Goal: Task Accomplishment & Management: Complete application form

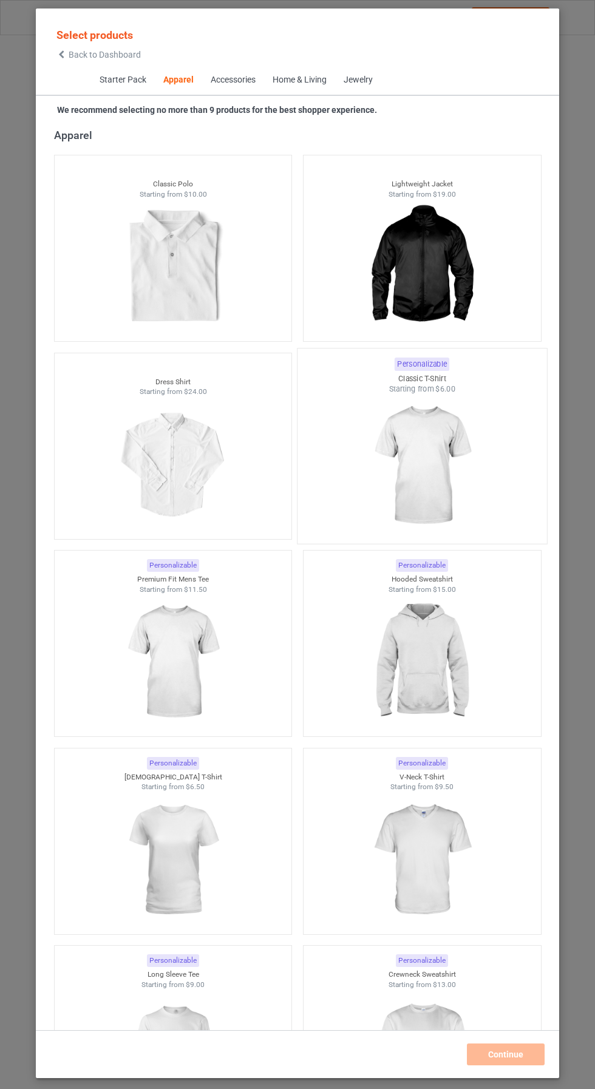
click at [447, 472] on img at bounding box center [422, 465] width 114 height 143
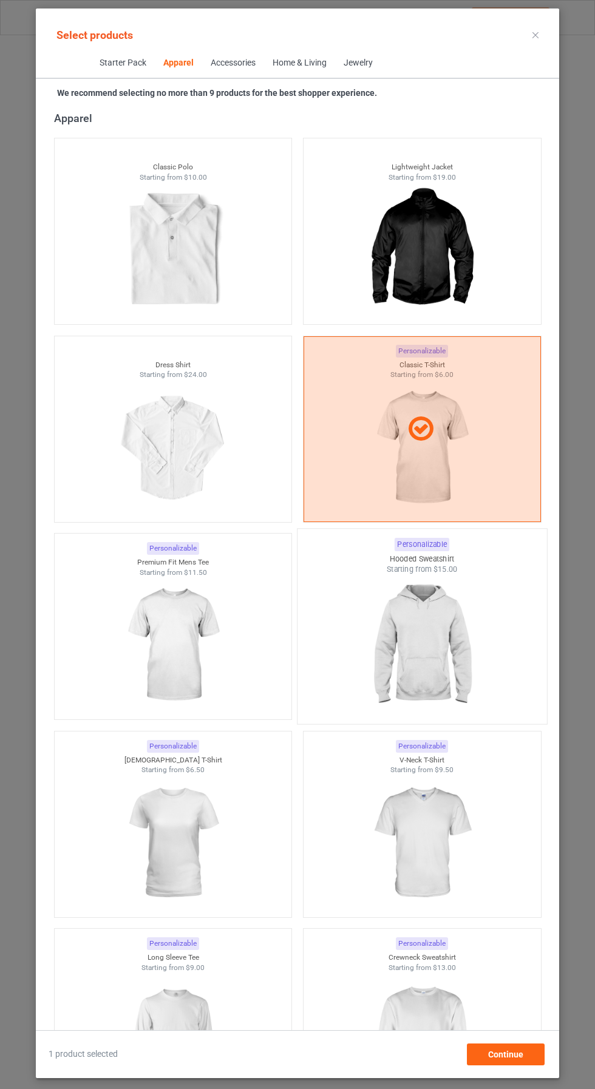
click at [204, 856] on img at bounding box center [172, 843] width 109 height 136
click at [435, 652] on img at bounding box center [422, 646] width 114 height 143
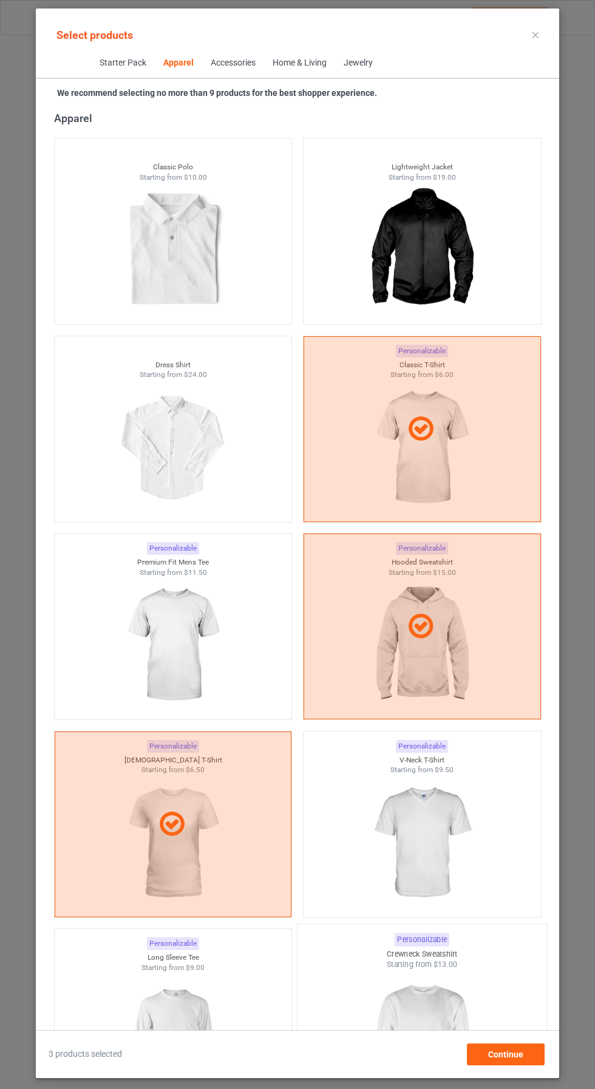
click at [448, 1035] on img at bounding box center [422, 1041] width 114 height 143
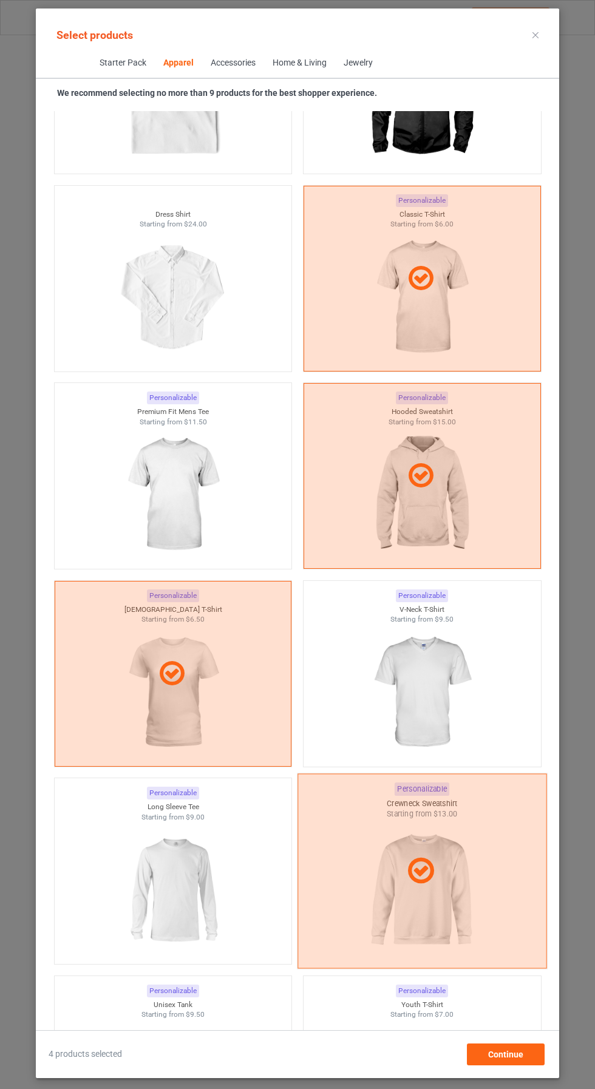
scroll to position [1432, 0]
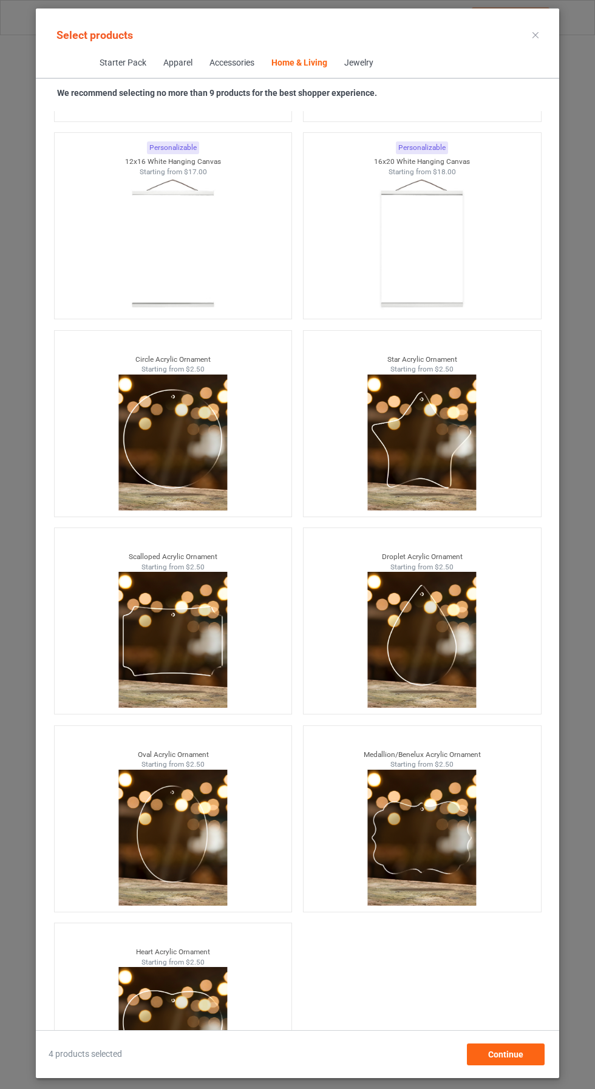
scroll to position [81, 0]
click at [515, 1048] on div "Continue" at bounding box center [506, 1054] width 78 height 22
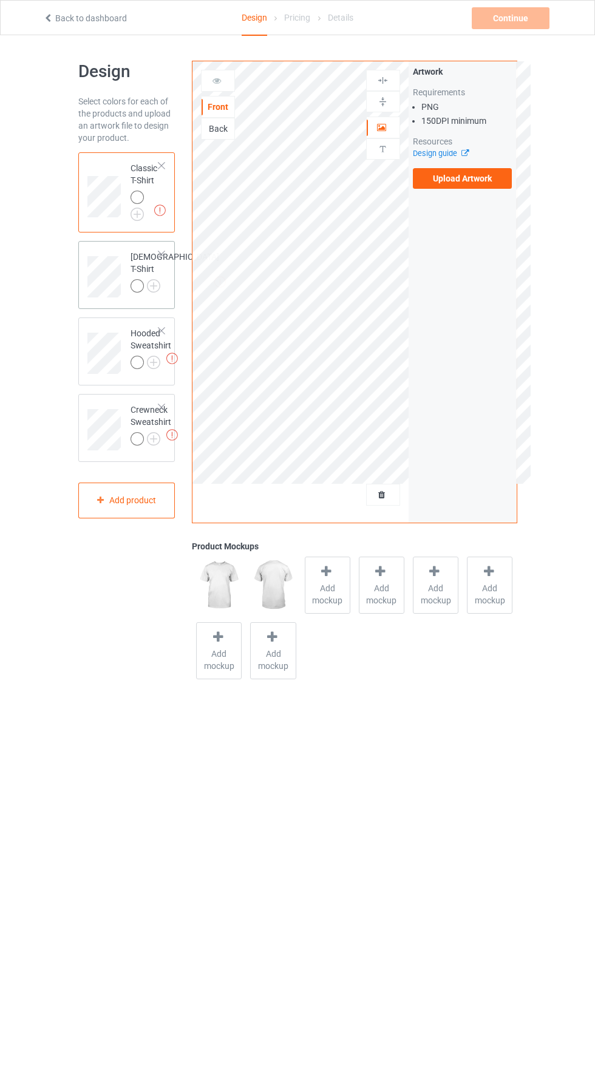
click at [148, 243] on div "Missing artworks Ladies T-Shirt" at bounding box center [126, 275] width 97 height 68
click at [140, 214] on img at bounding box center [136, 214] width 13 height 13
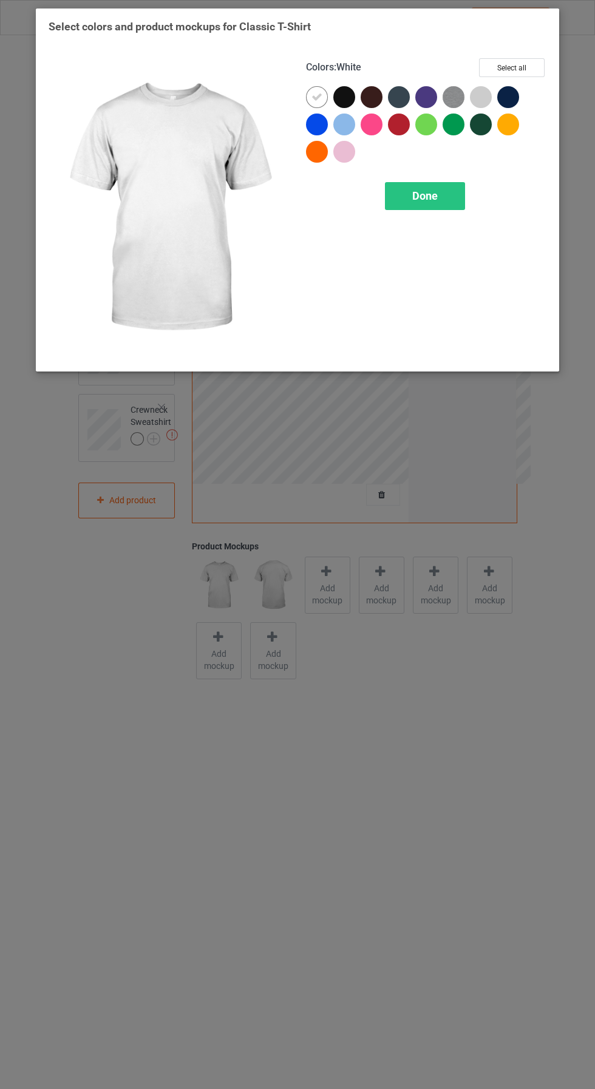
click at [399, 133] on div at bounding box center [399, 124] width 22 height 22
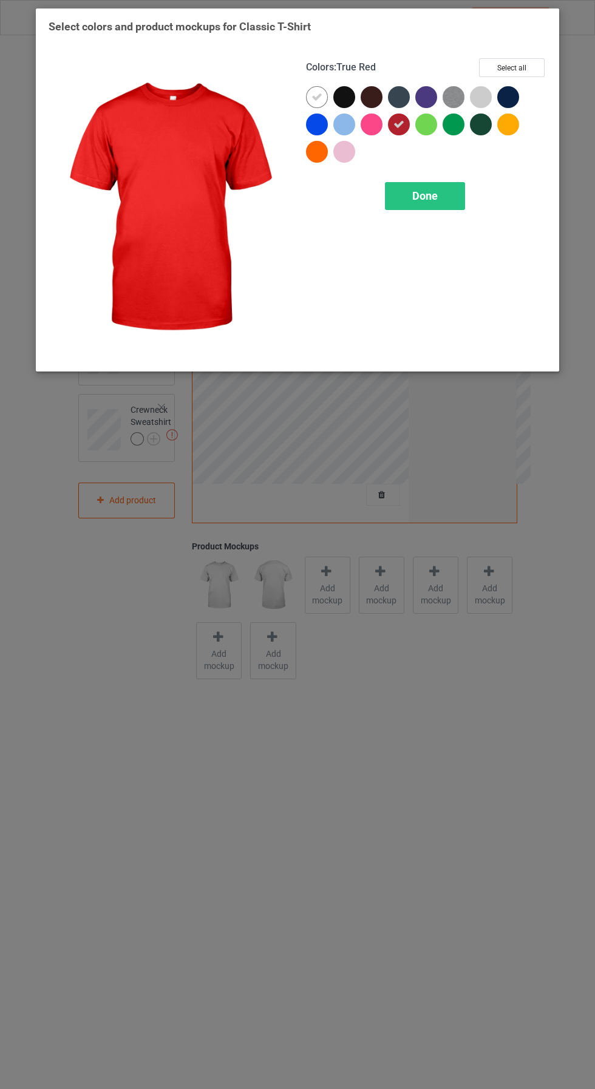
click at [316, 96] on icon at bounding box center [316, 97] width 11 height 11
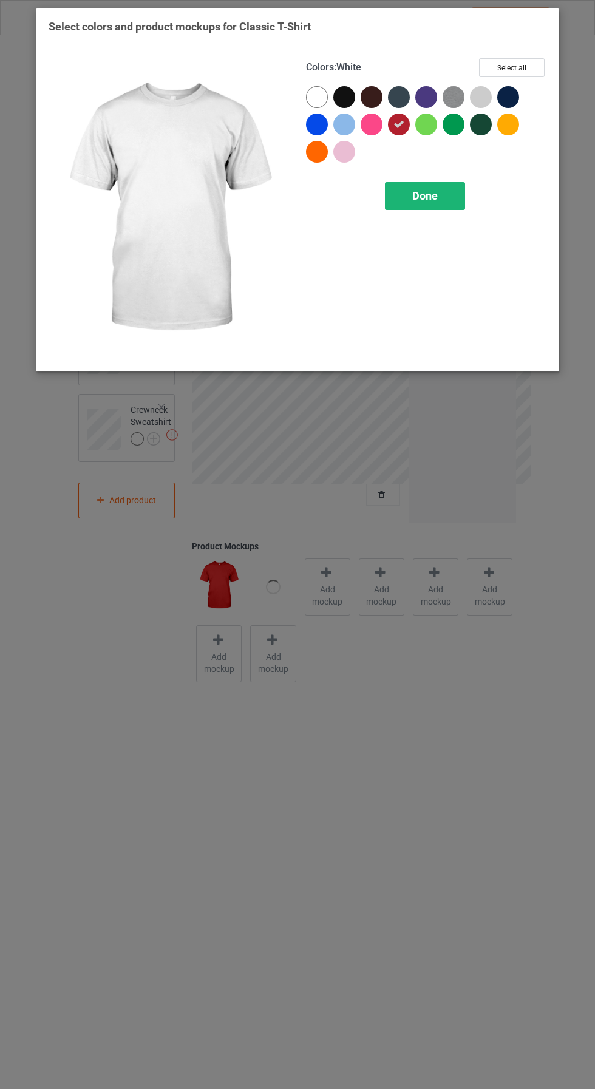
click at [431, 200] on span "Done" at bounding box center [424, 195] width 25 height 13
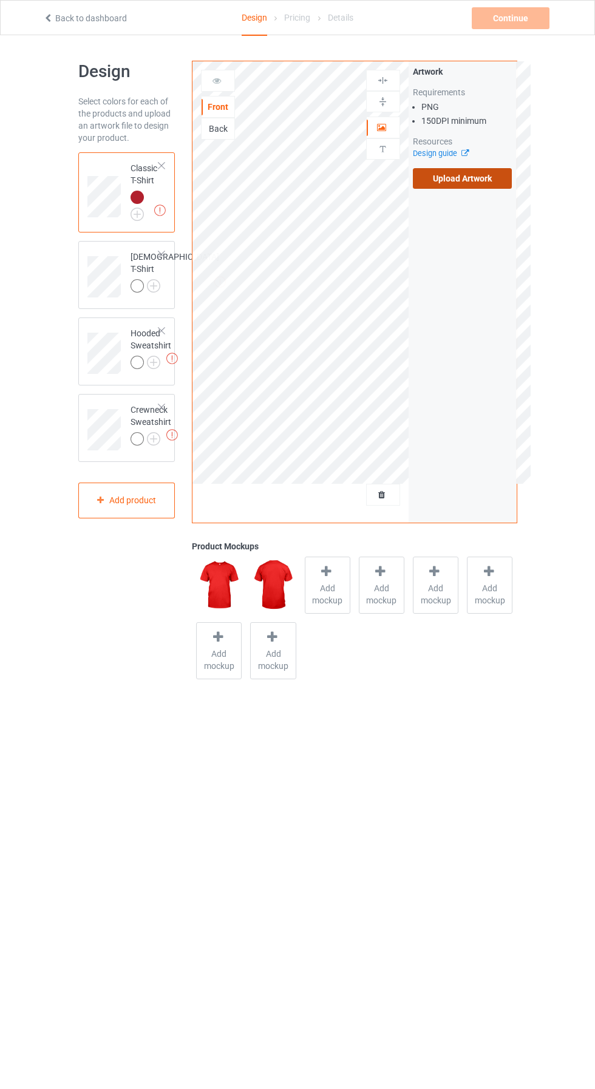
click at [478, 178] on label "Upload Artwork" at bounding box center [463, 178] width 100 height 21
click at [0, 0] on input "Upload Artwork" at bounding box center [0, 0] width 0 height 0
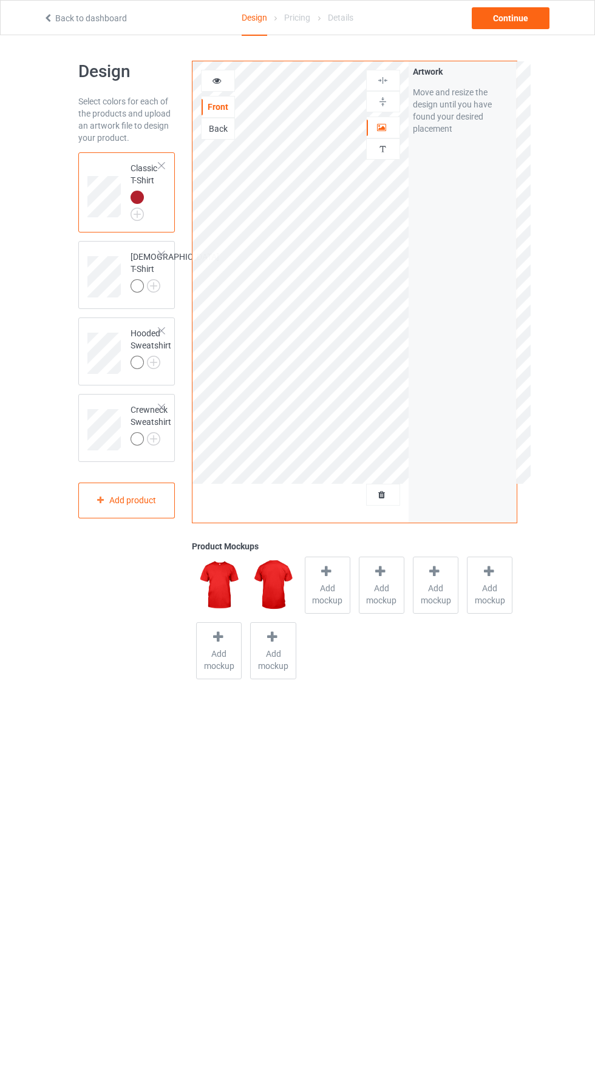
click at [382, 492] on icon at bounding box center [382, 492] width 10 height 8
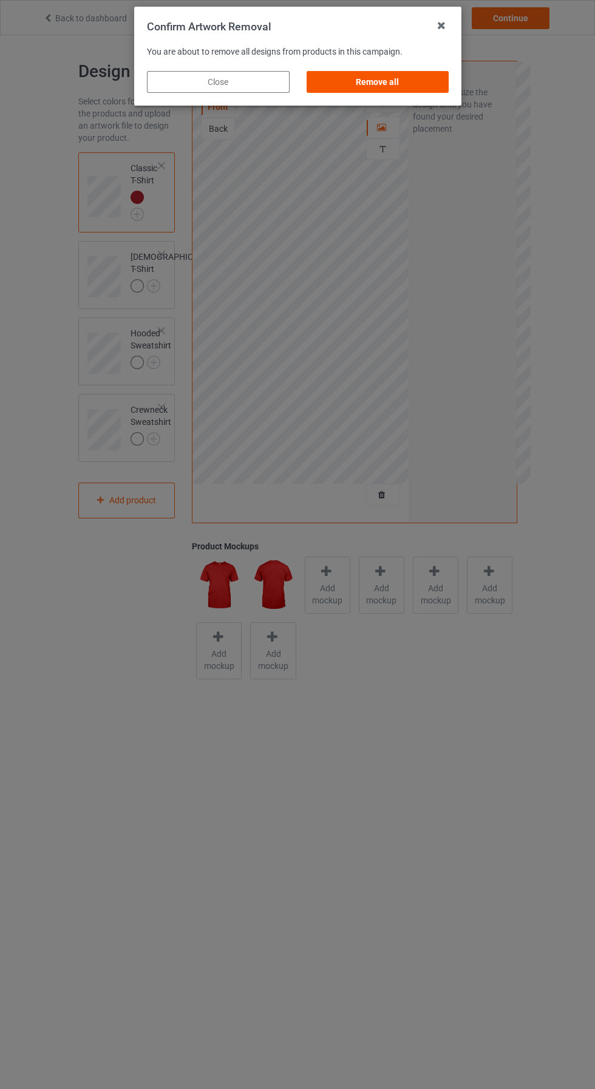
click at [400, 89] on div "Remove all" at bounding box center [377, 82] width 143 height 22
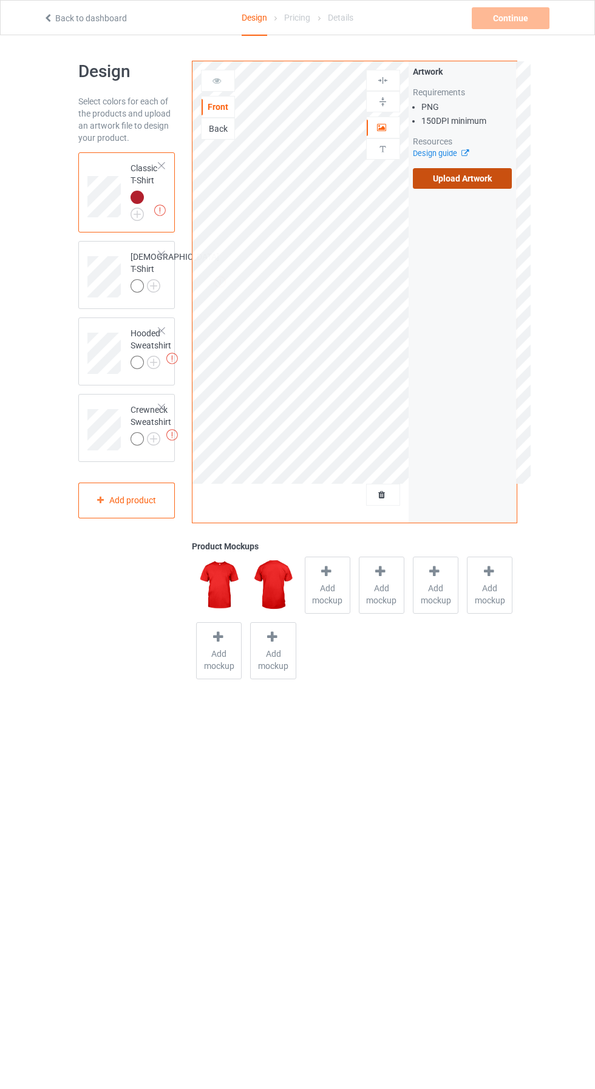
click at [482, 186] on label "Upload Artwork" at bounding box center [463, 178] width 100 height 21
click at [0, 0] on input "Upload Artwork" at bounding box center [0, 0] width 0 height 0
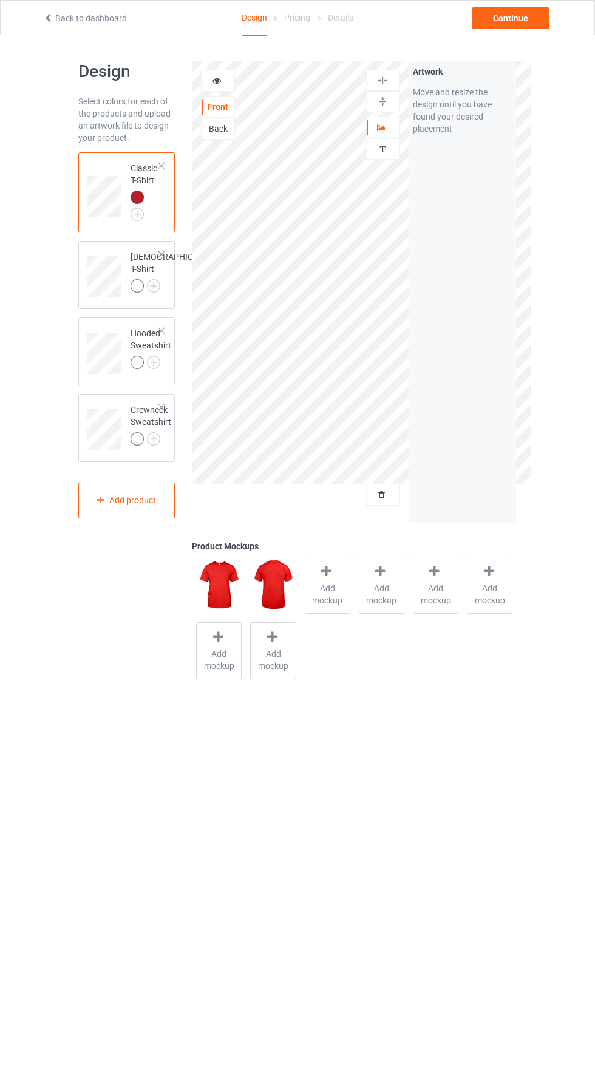
click at [217, 78] on icon at bounding box center [217, 79] width 10 height 8
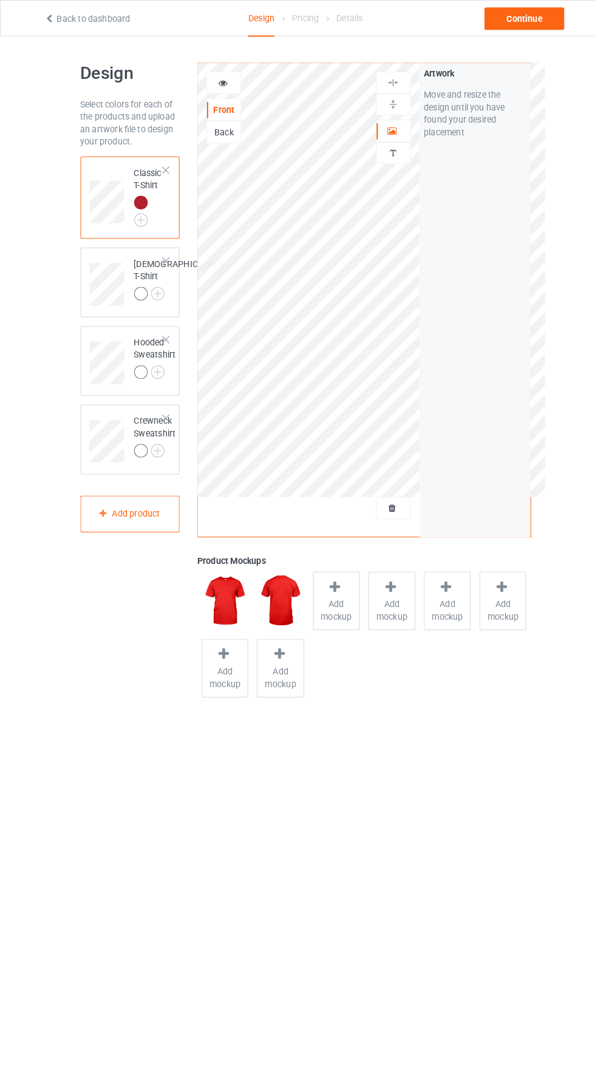
click at [211, 84] on div at bounding box center [217, 81] width 33 height 12
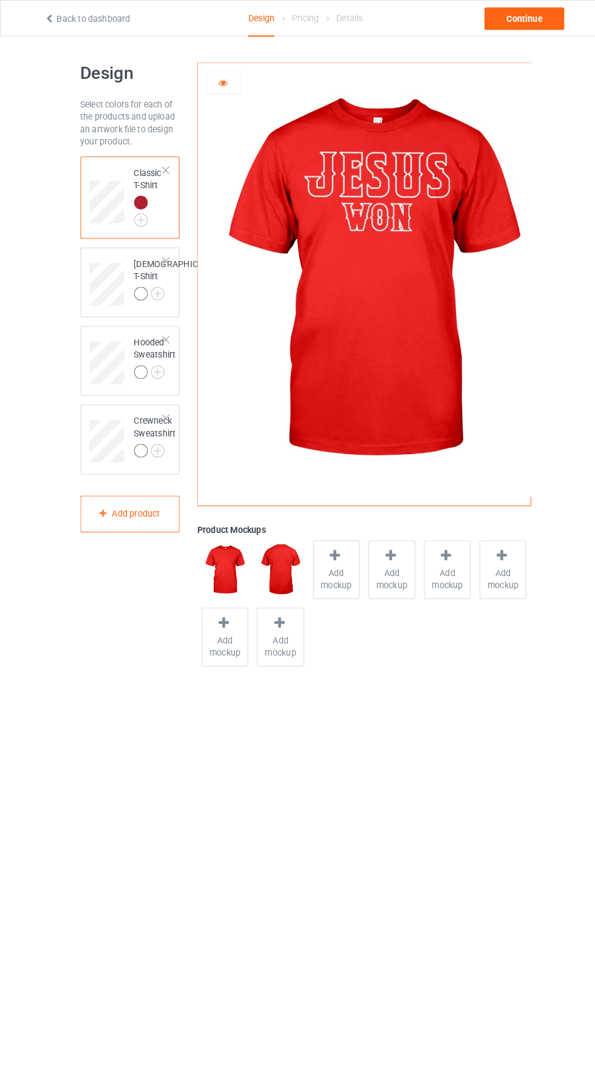
click at [217, 80] on icon at bounding box center [217, 79] width 10 height 8
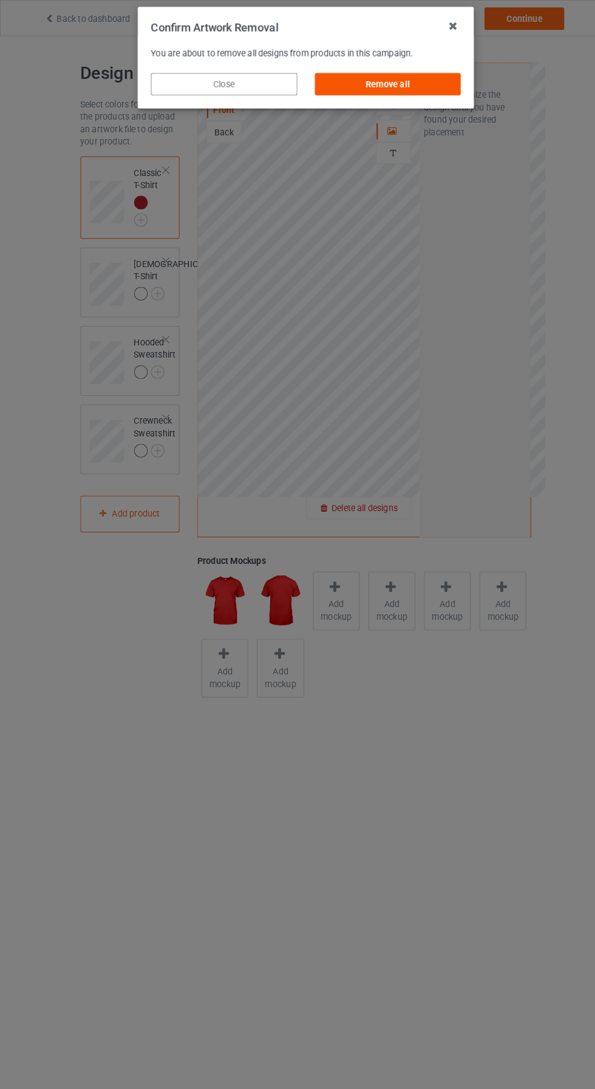
click at [408, 87] on div "Remove all" at bounding box center [377, 82] width 143 height 22
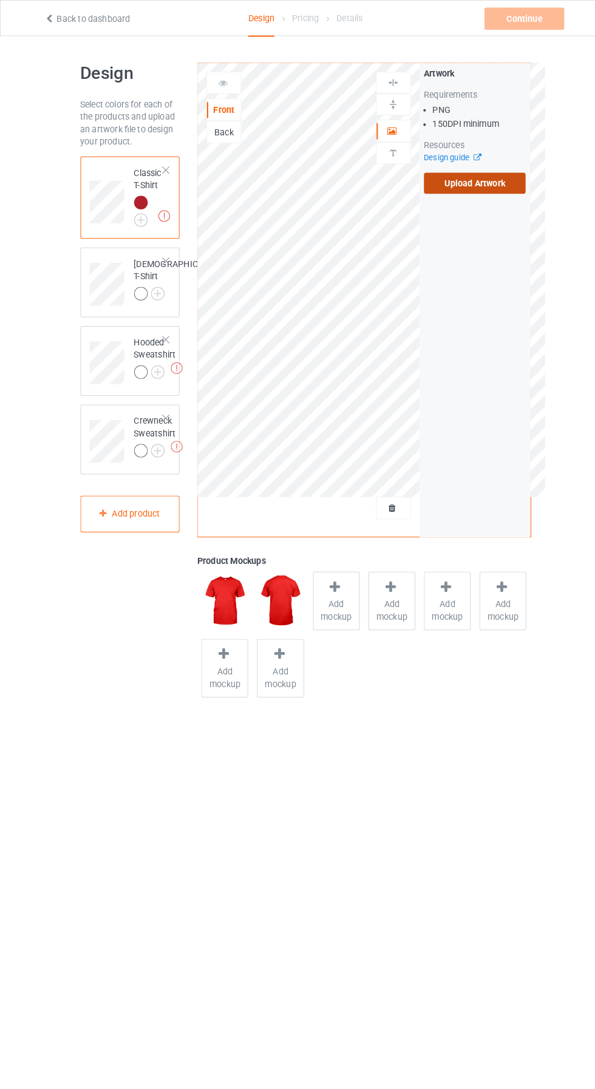
click at [479, 183] on label "Upload Artwork" at bounding box center [463, 178] width 100 height 21
click at [0, 0] on input "Upload Artwork" at bounding box center [0, 0] width 0 height 0
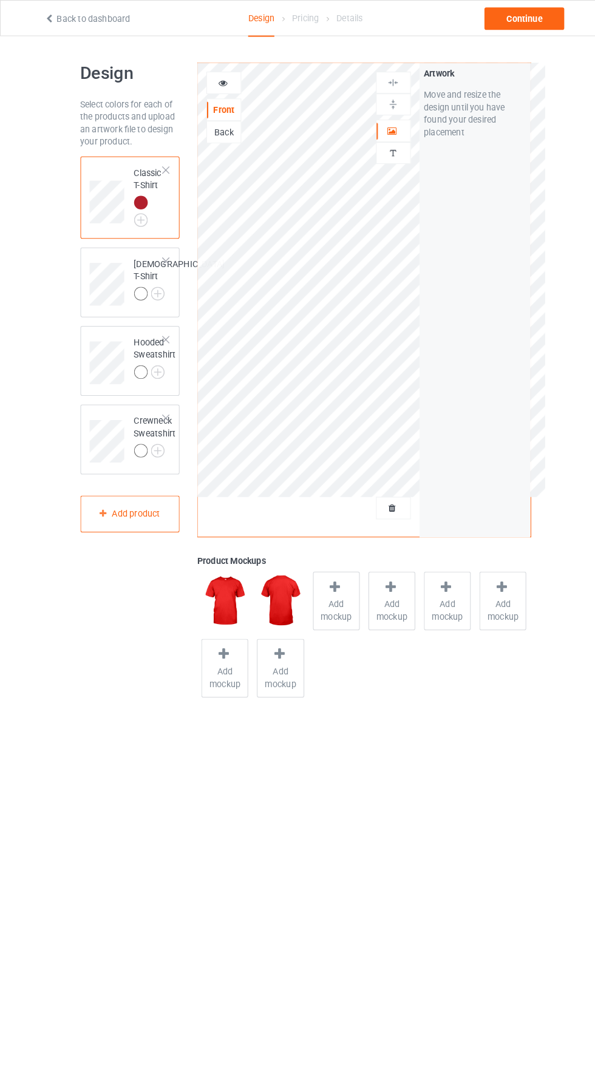
click at [219, 86] on div at bounding box center [217, 81] width 33 height 12
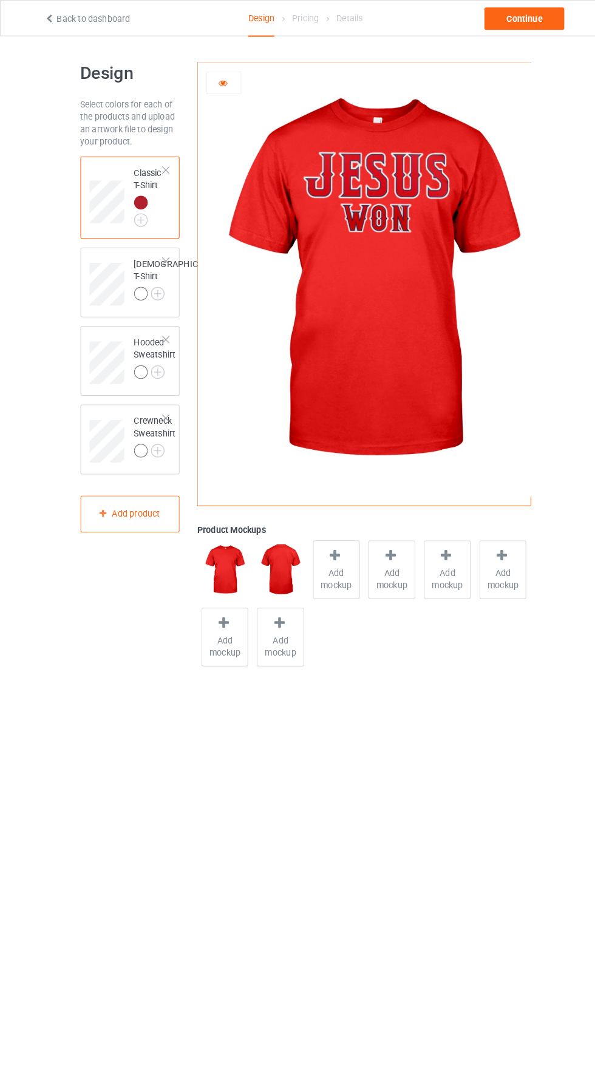
click at [217, 78] on icon at bounding box center [217, 79] width 10 height 8
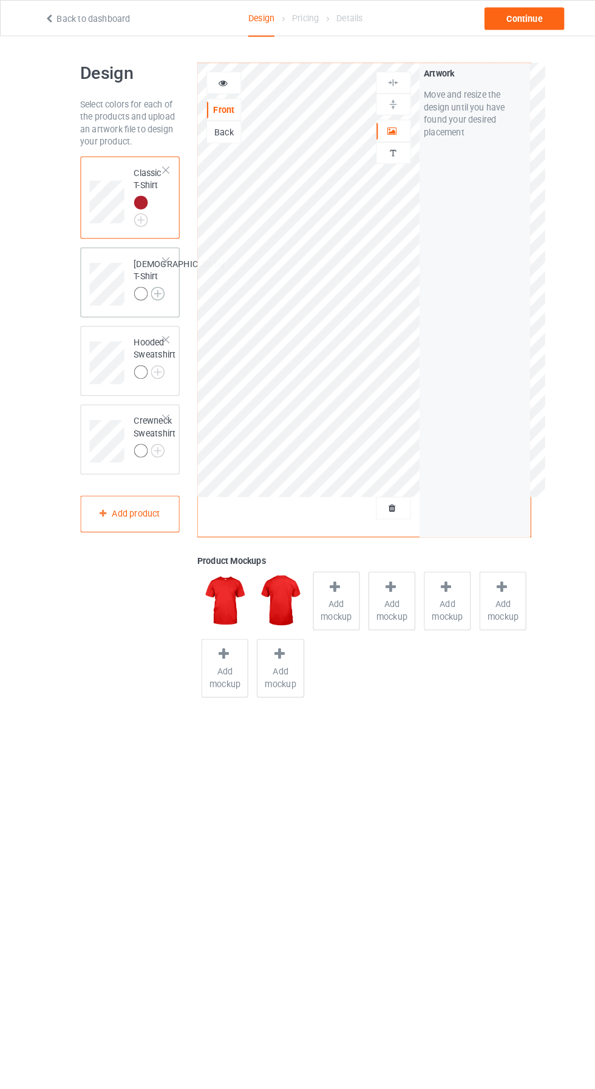
click at [147, 292] on img at bounding box center [153, 285] width 13 height 13
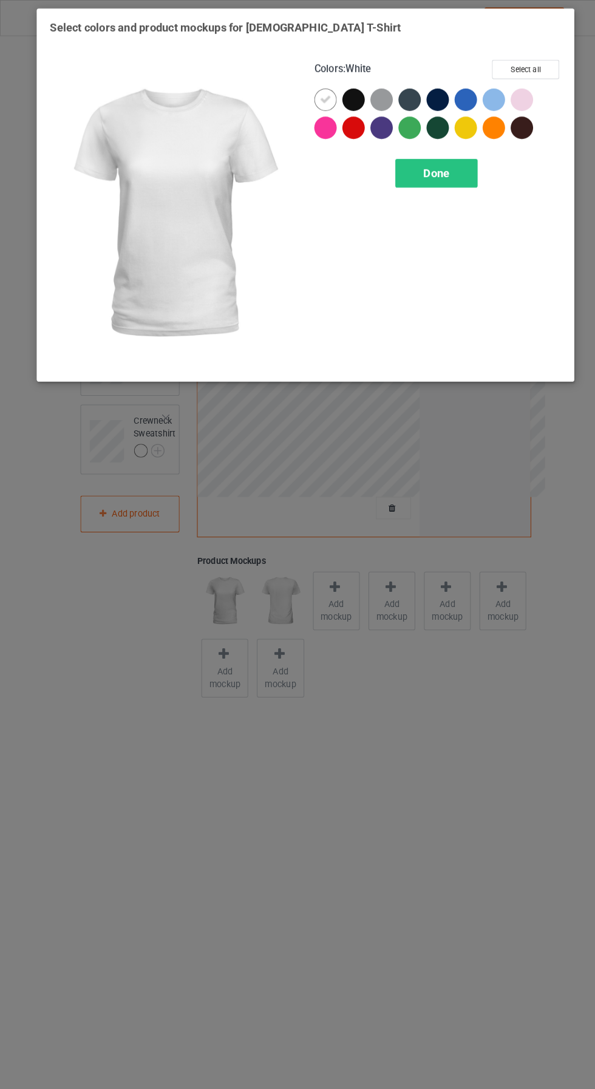
click at [341, 127] on div at bounding box center [344, 124] width 22 height 22
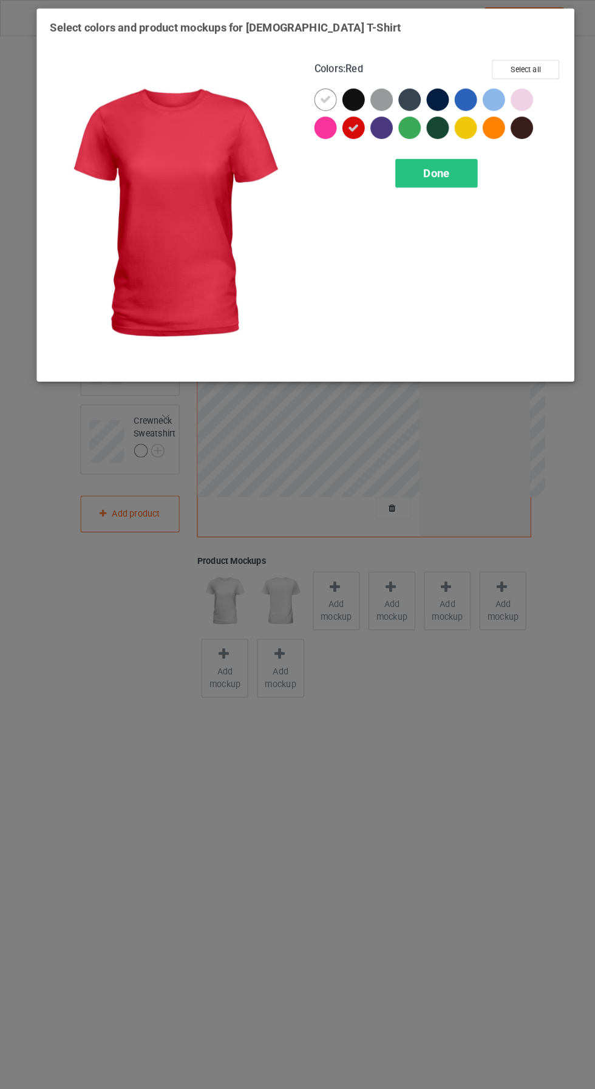
click at [314, 93] on icon at bounding box center [316, 97] width 11 height 11
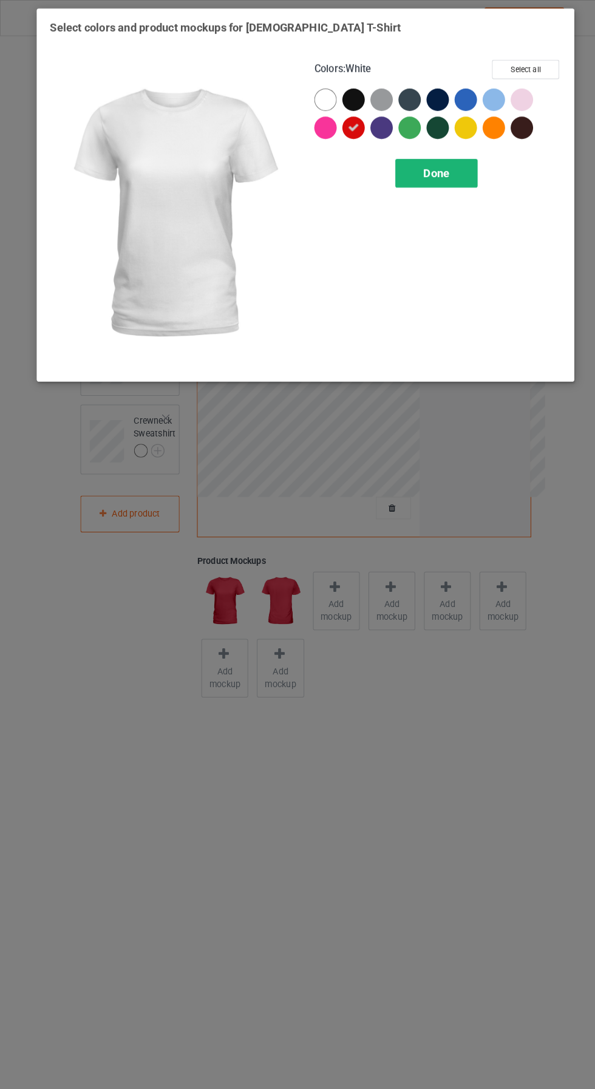
click at [426, 168] on span "Done" at bounding box center [424, 168] width 25 height 13
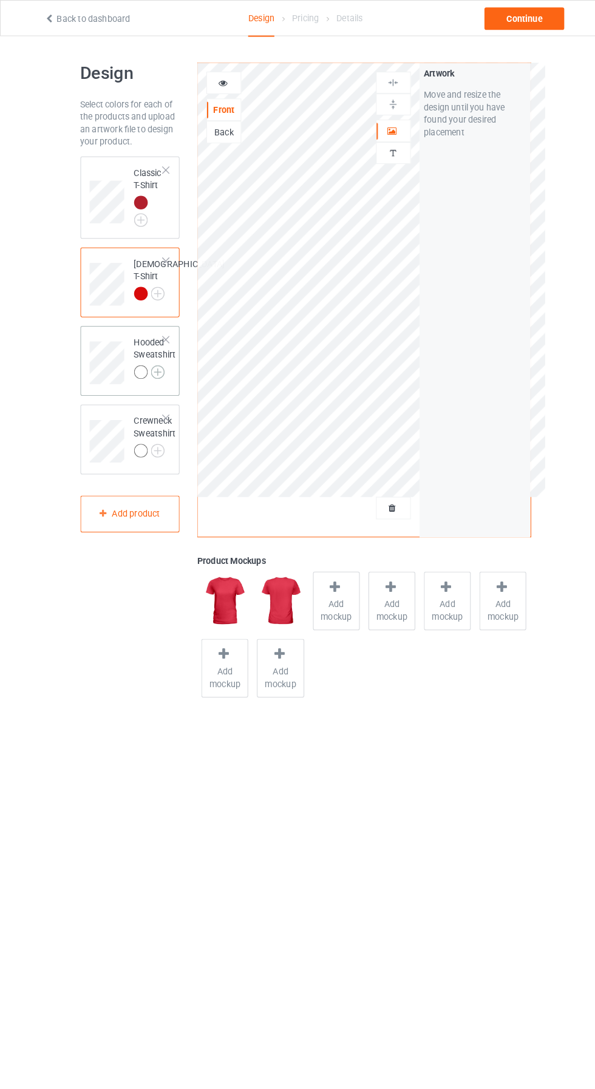
click at [153, 369] on img at bounding box center [153, 362] width 13 height 13
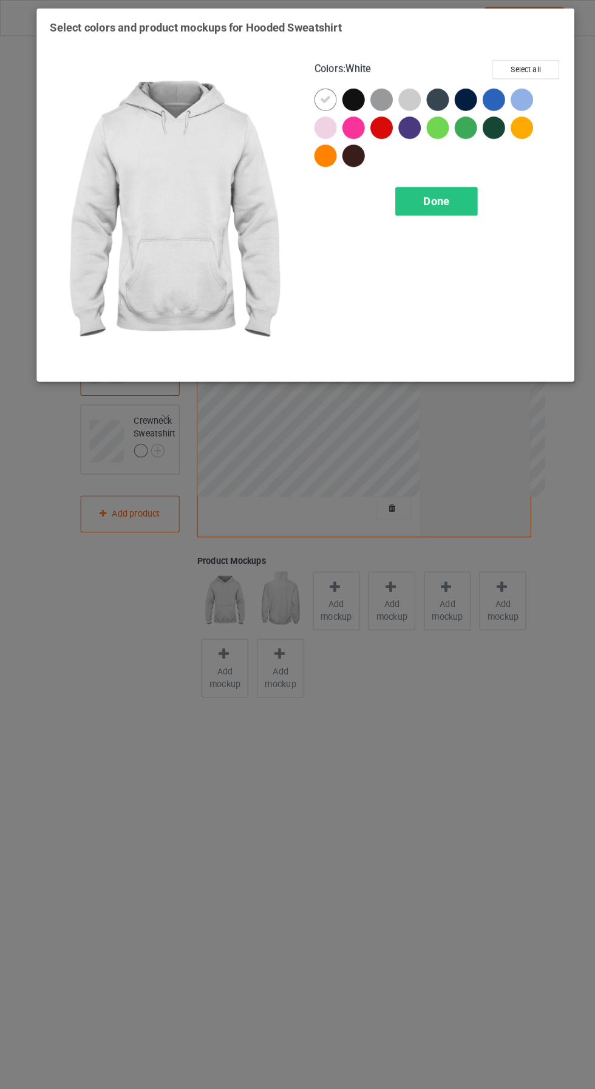
click at [380, 127] on div at bounding box center [371, 124] width 22 height 22
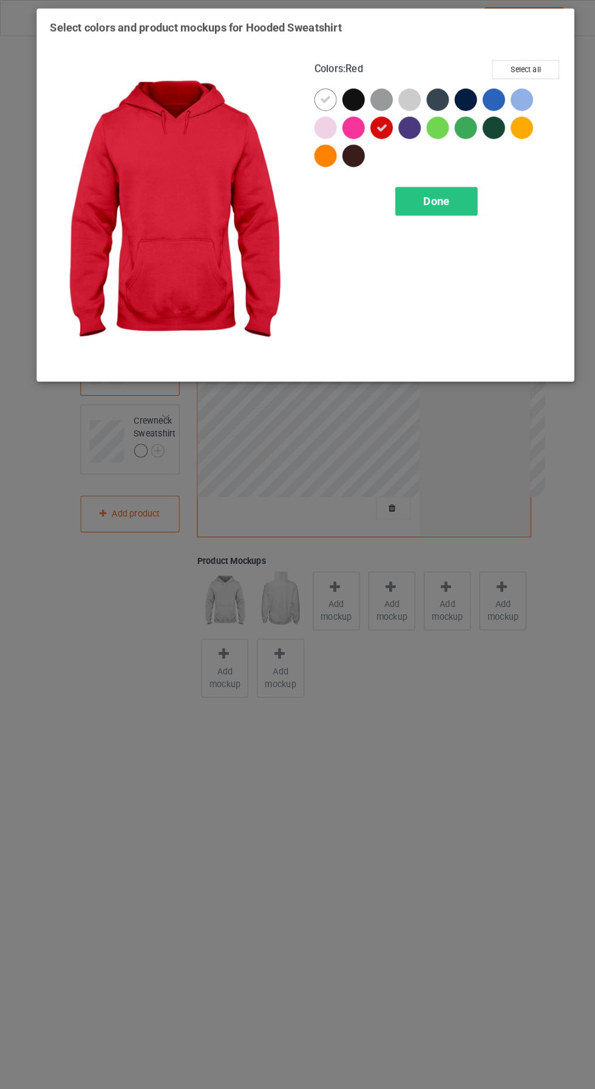
click at [316, 96] on icon at bounding box center [316, 97] width 11 height 11
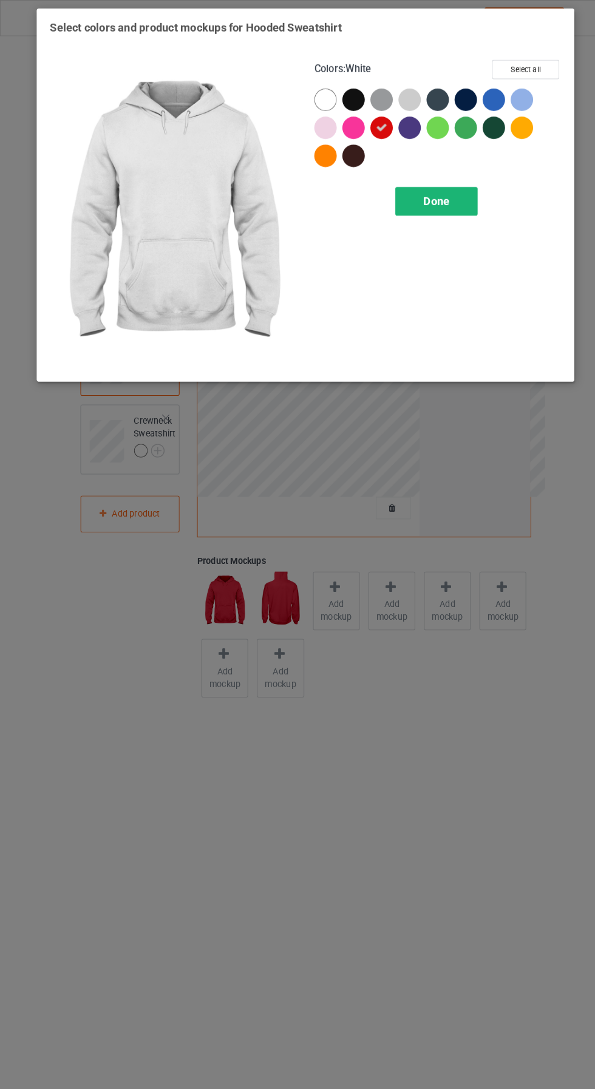
click at [442, 192] on div "Done" at bounding box center [425, 196] width 80 height 28
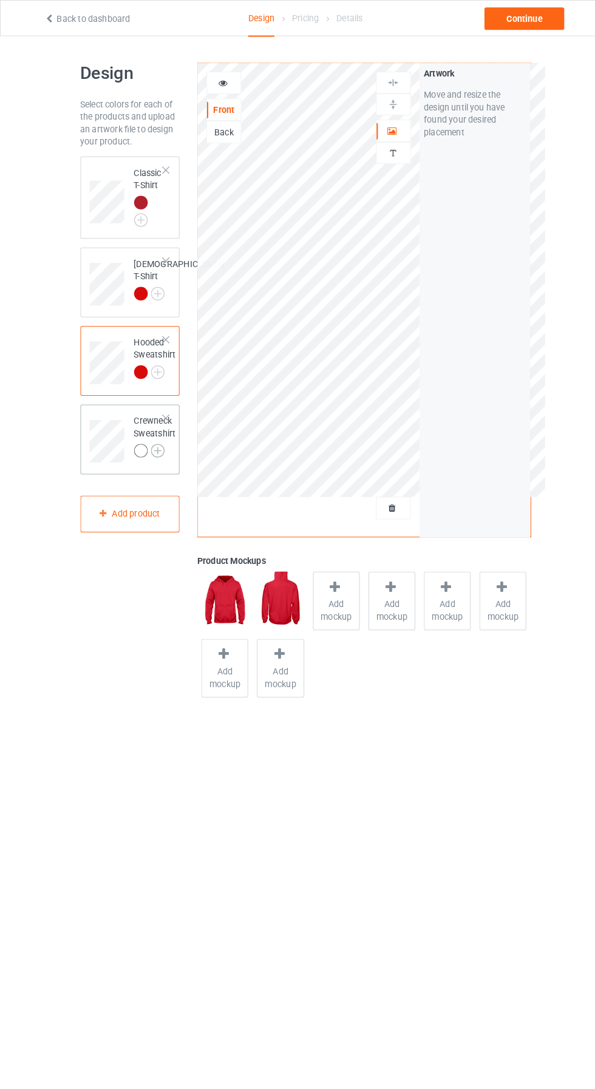
click at [152, 445] on img at bounding box center [153, 438] width 13 height 13
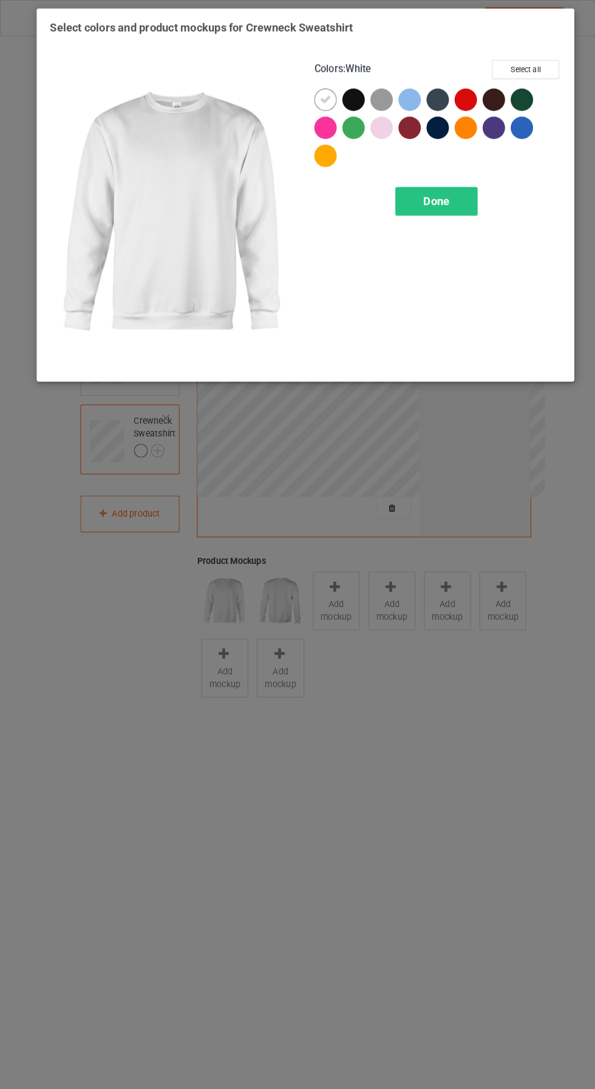
click at [454, 92] on div at bounding box center [453, 97] width 22 height 22
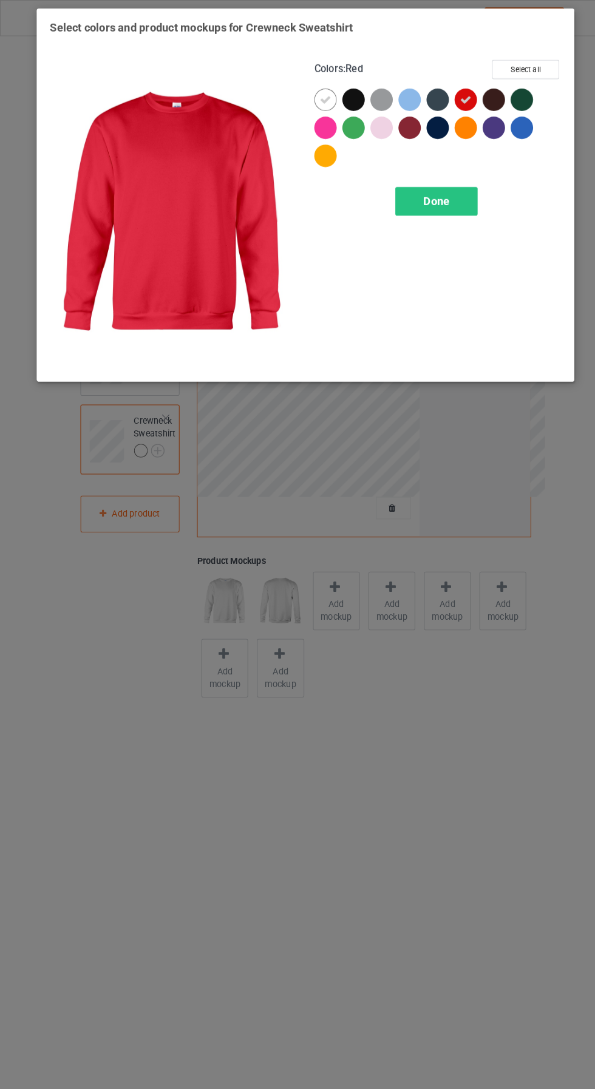
click at [311, 96] on div at bounding box center [317, 97] width 22 height 22
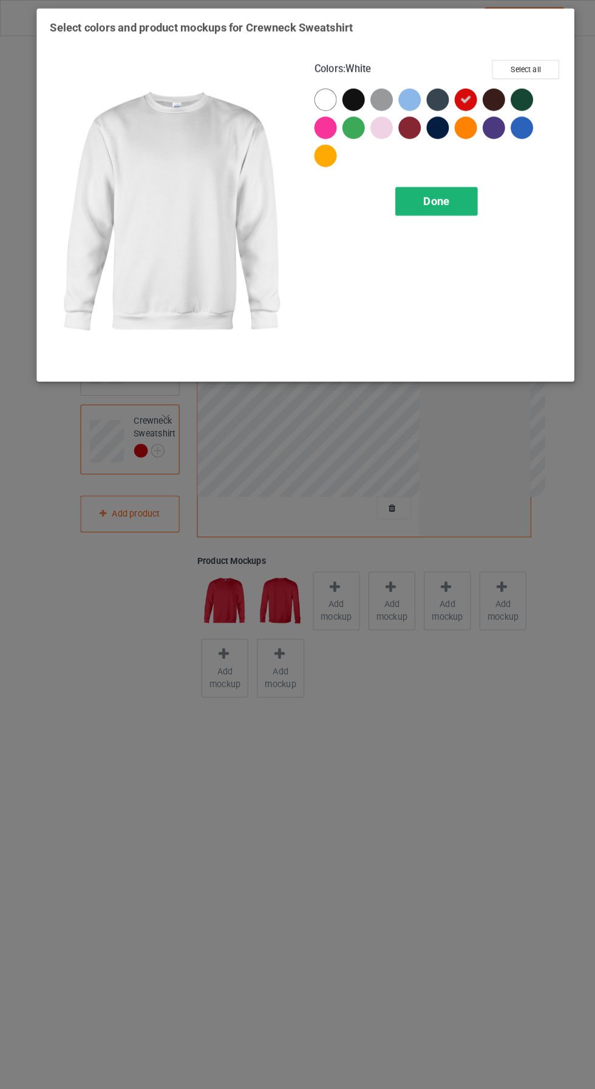
click at [445, 197] on div "Done" at bounding box center [425, 196] width 80 height 28
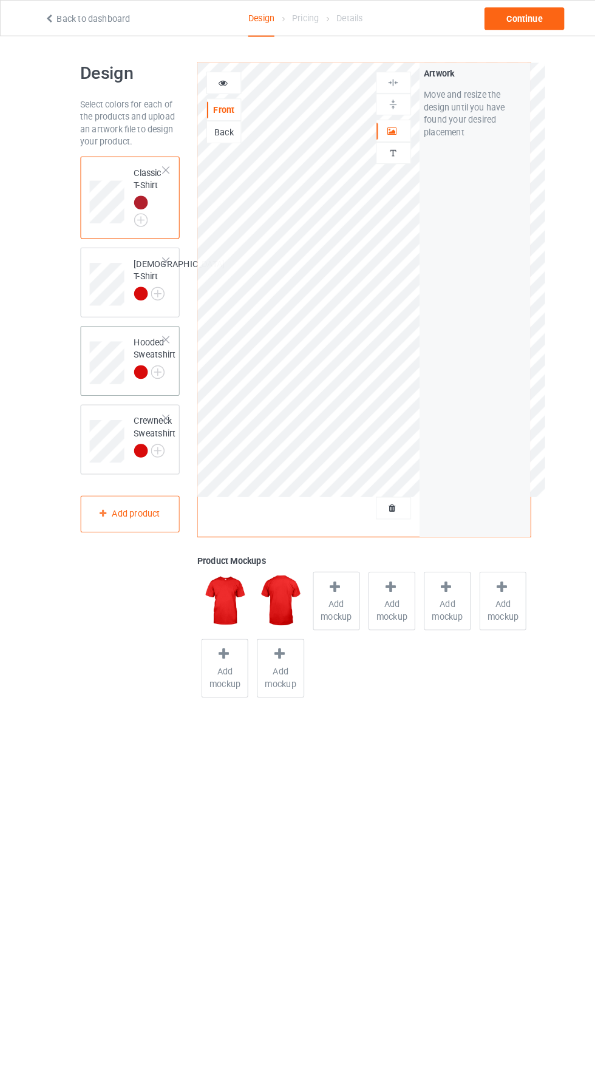
click at [137, 369] on div at bounding box center [136, 362] width 13 height 13
click at [385, 132] on div at bounding box center [383, 127] width 33 height 12
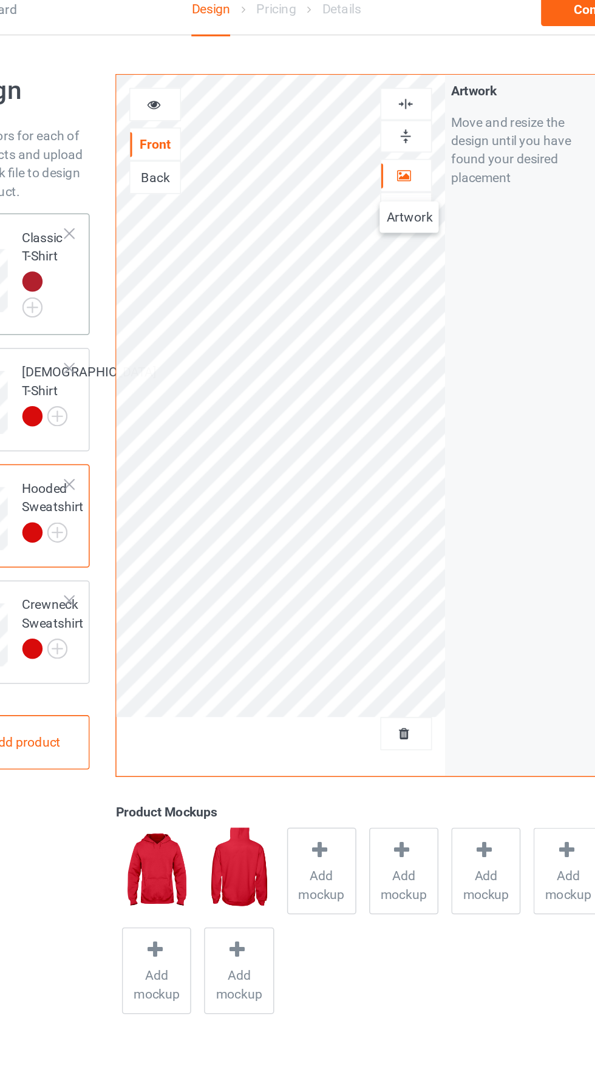
click at [137, 180] on div "Classic T-Shirt" at bounding box center [144, 189] width 29 height 55
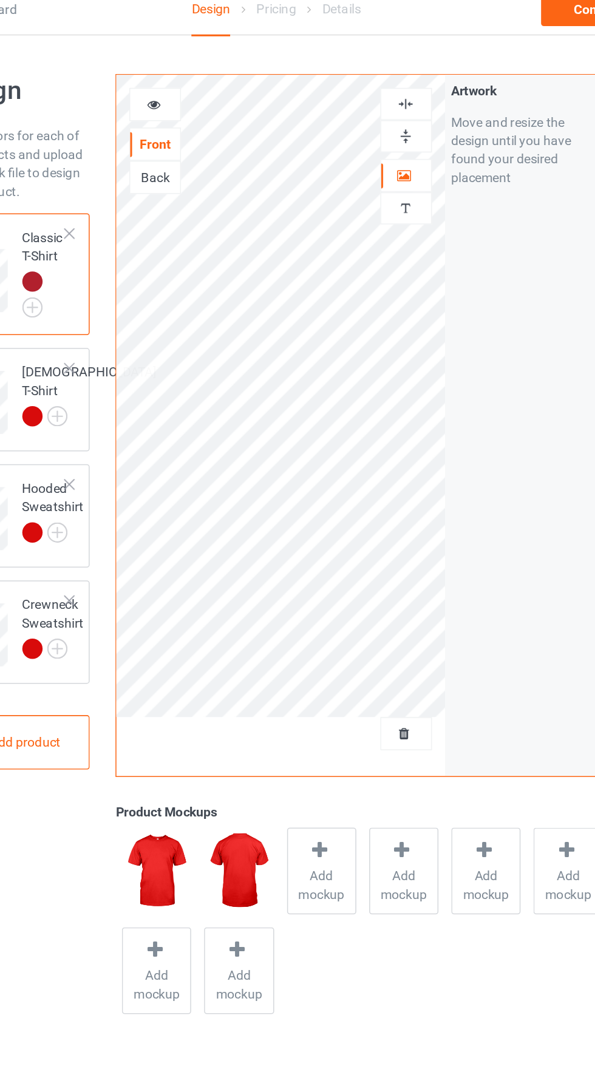
click at [210, 84] on div at bounding box center [217, 81] width 33 height 12
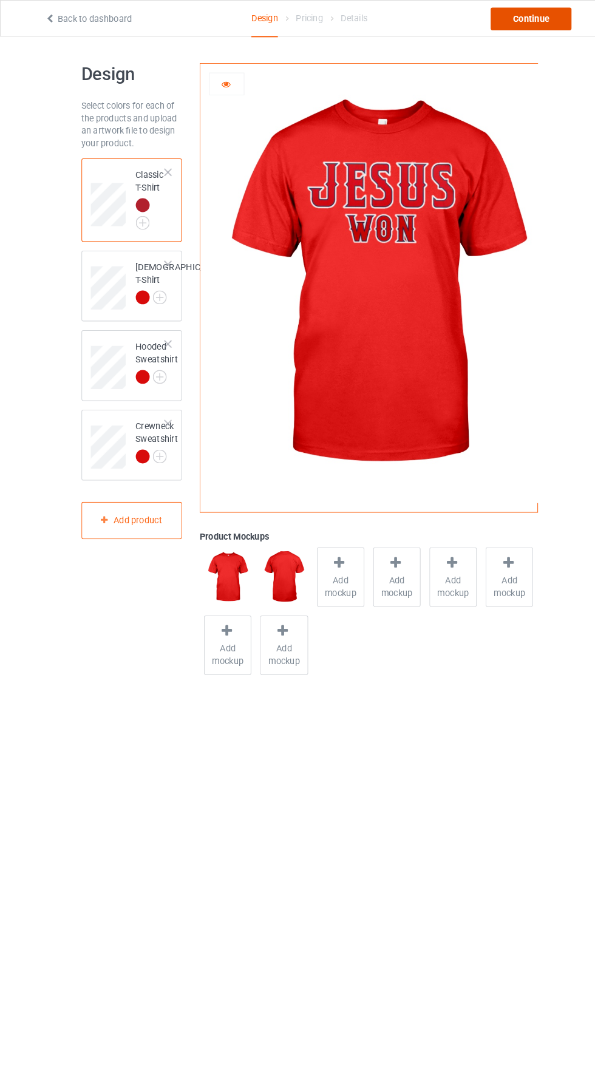
click at [528, 21] on div "Continue" at bounding box center [510, 18] width 78 height 22
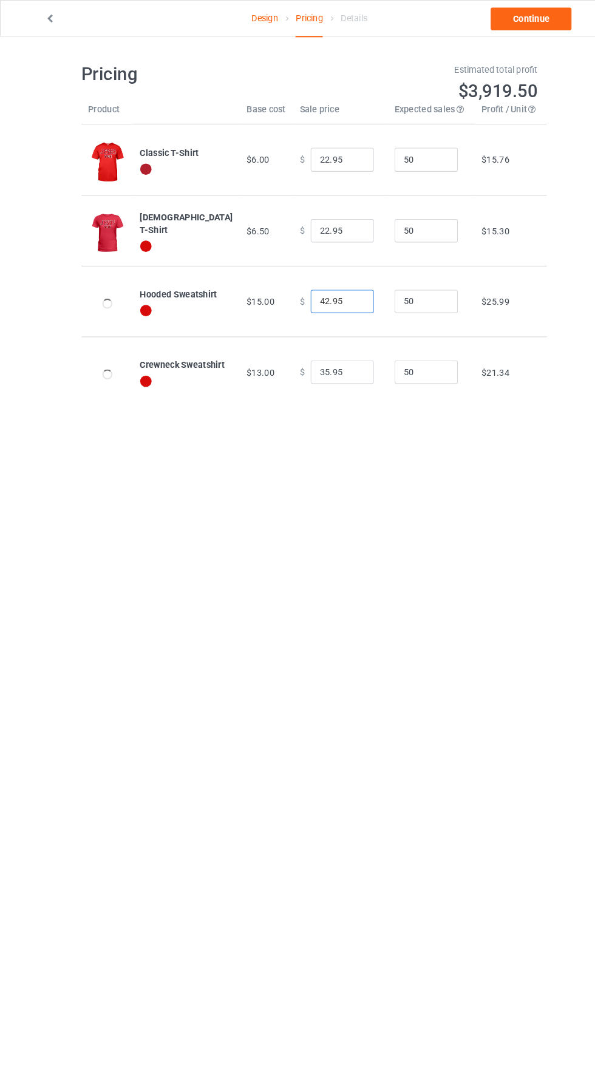
click at [299, 290] on input "42.95" at bounding box center [329, 290] width 61 height 23
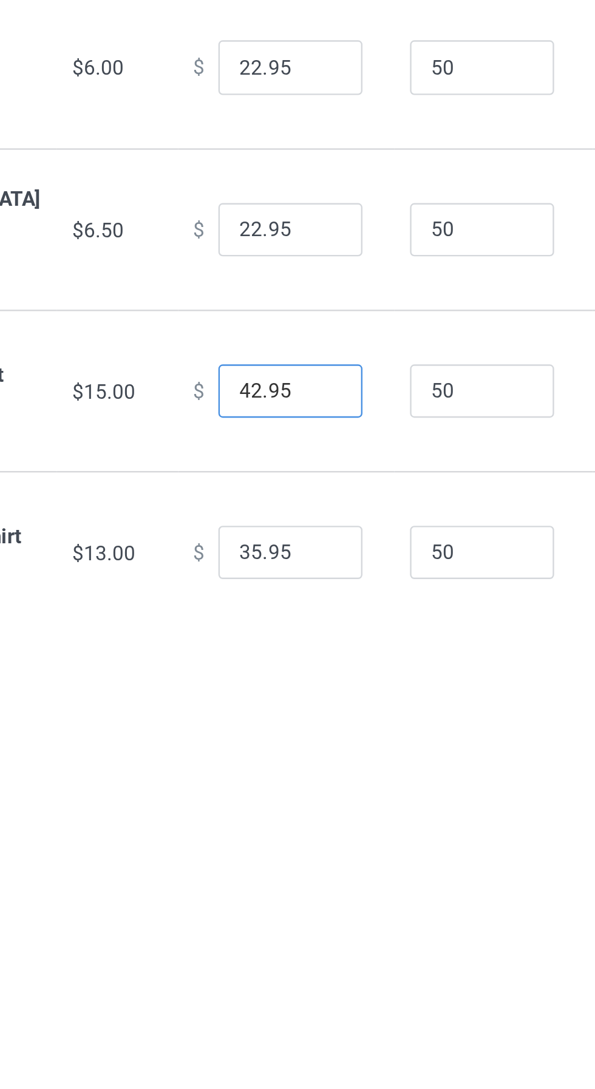
click at [309, 292] on input "42.95" at bounding box center [329, 290] width 61 height 23
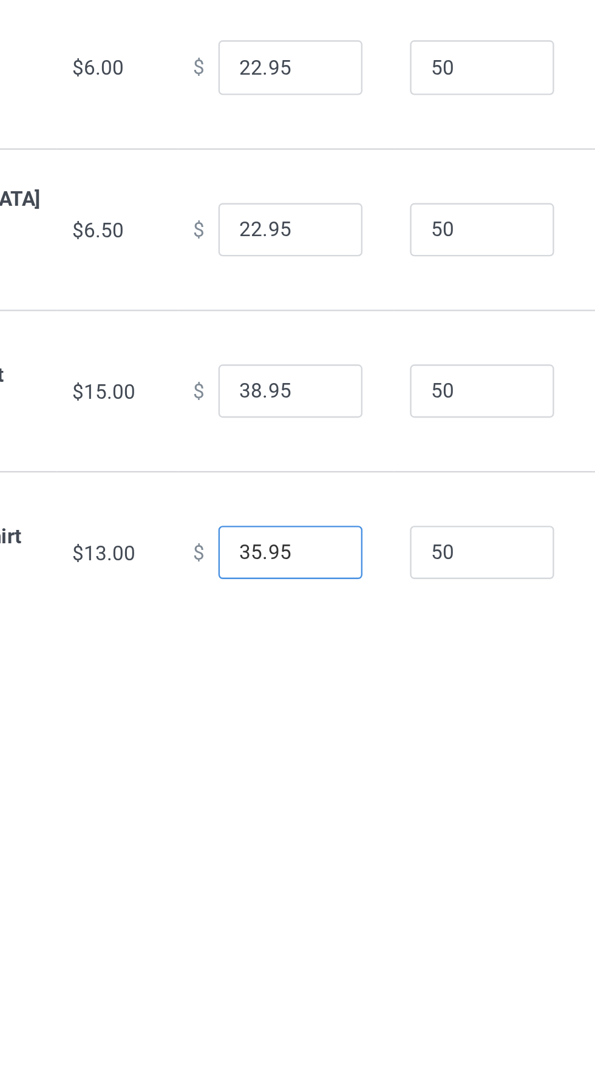
click at [302, 359] on input "35.95" at bounding box center [329, 357] width 61 height 23
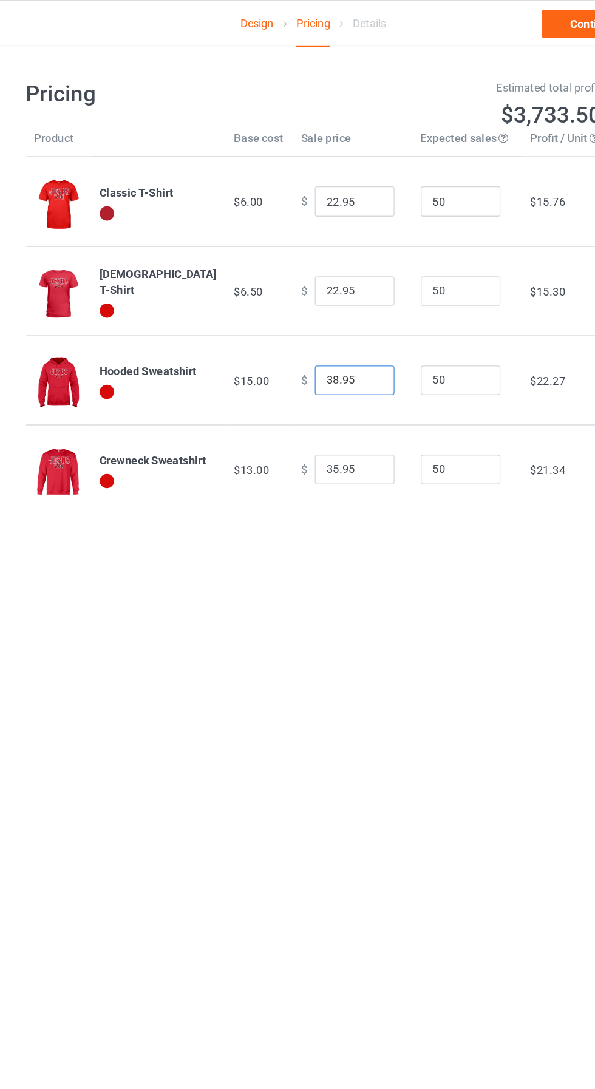
click at [303, 292] on input "38.95" at bounding box center [329, 290] width 61 height 23
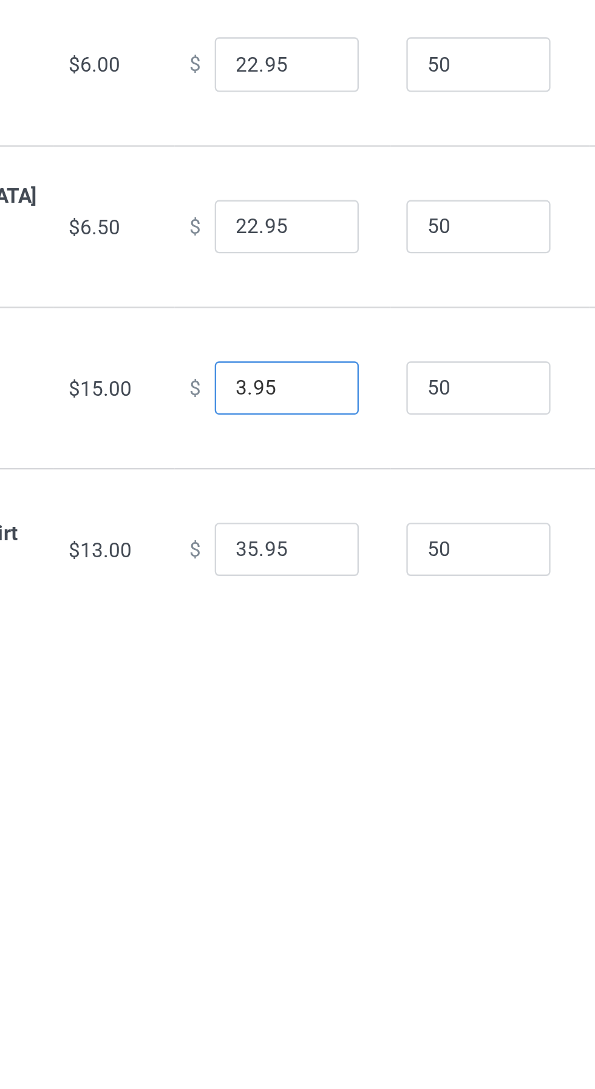
type input "39.95"
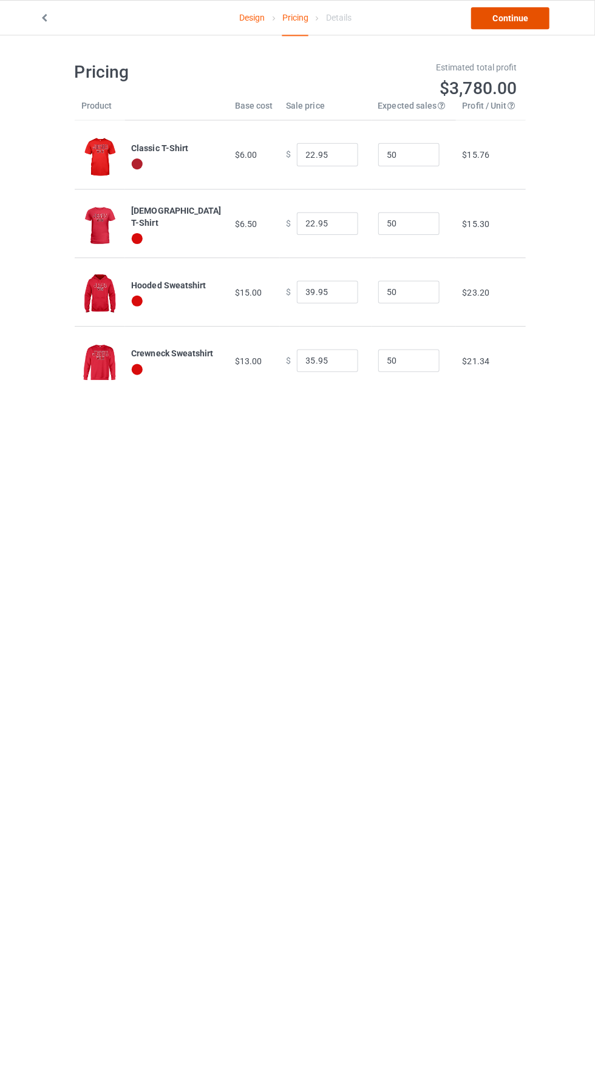
click at [527, 25] on link "Continue" at bounding box center [510, 18] width 78 height 22
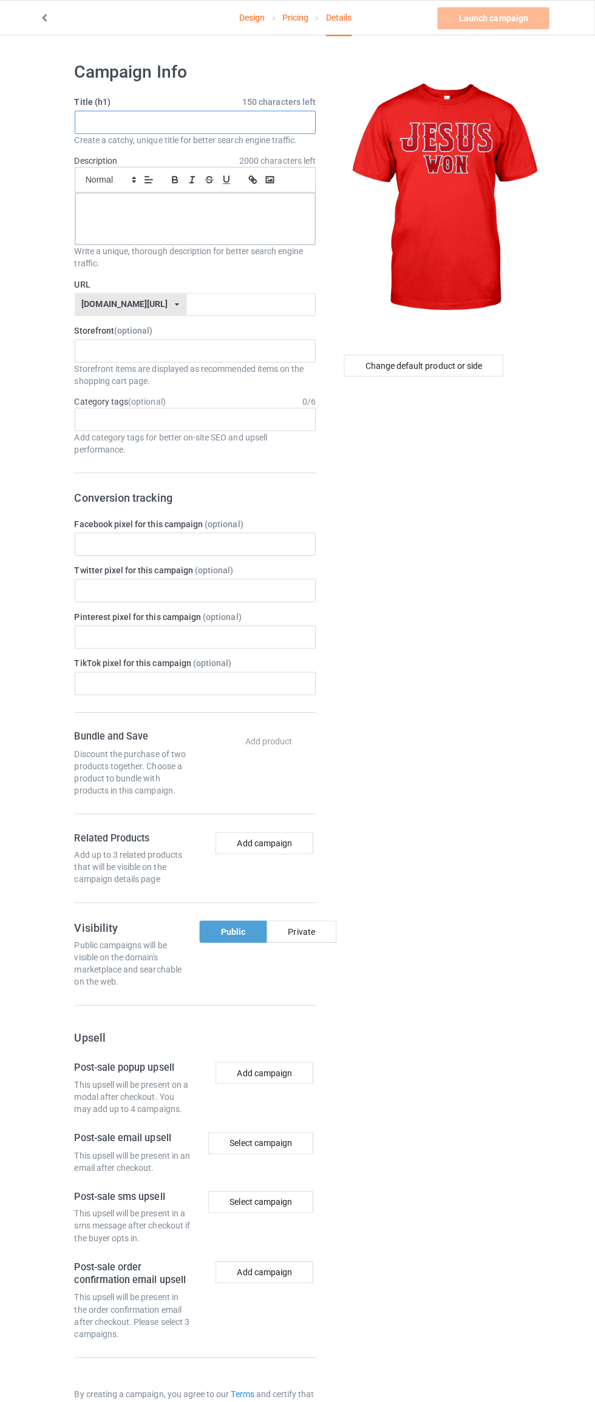
click at [258, 121] on input "text" at bounding box center [197, 121] width 239 height 23
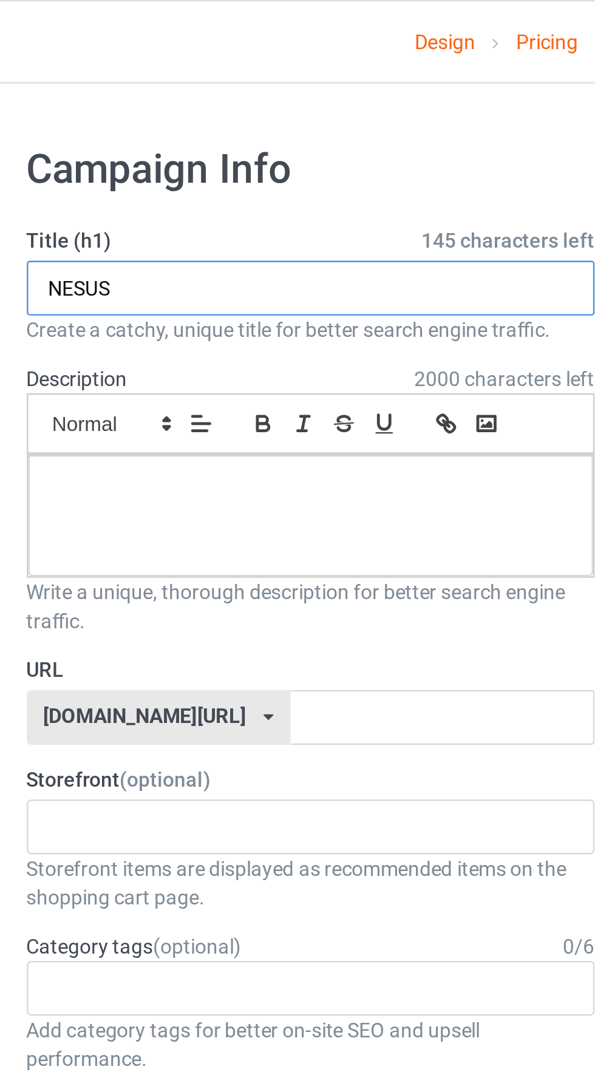
type input "NESU"
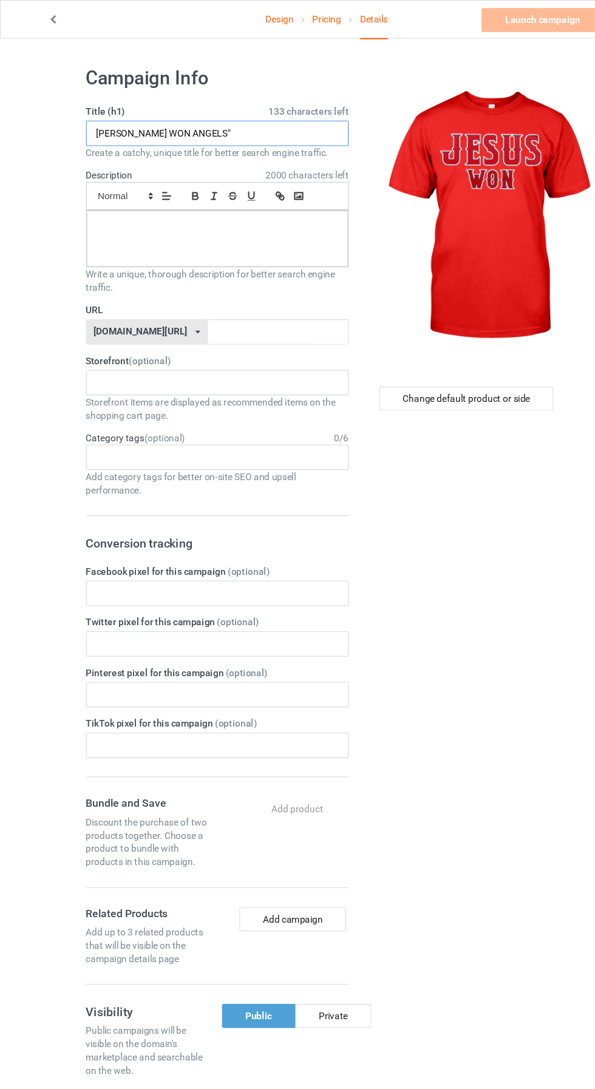
click at [137, 120] on input "JESUS WON ANGELS"" at bounding box center [197, 121] width 239 height 23
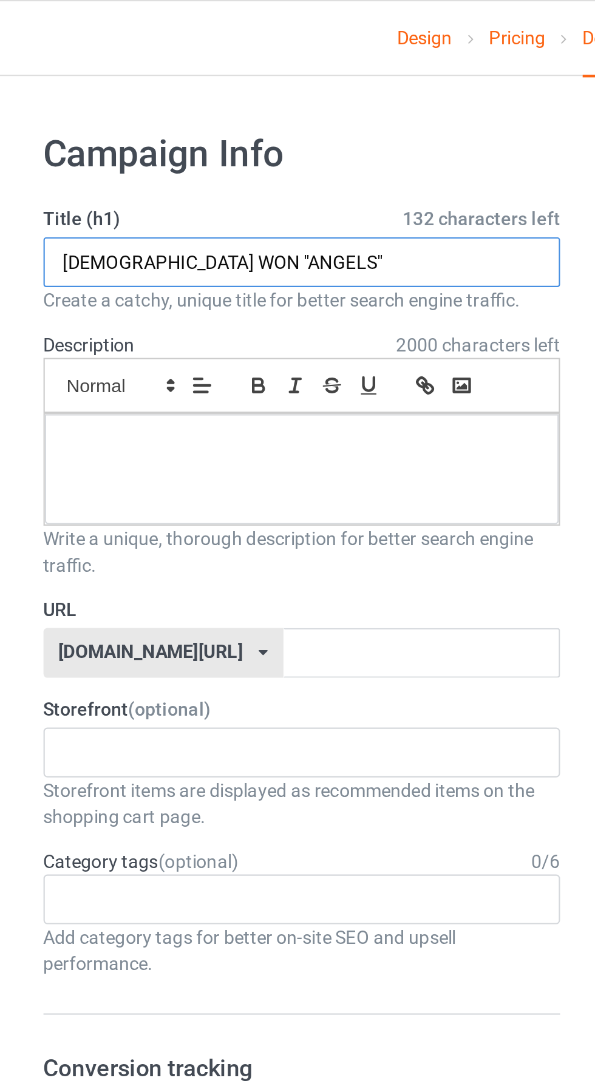
type input "JESUS WON "ANGELS""
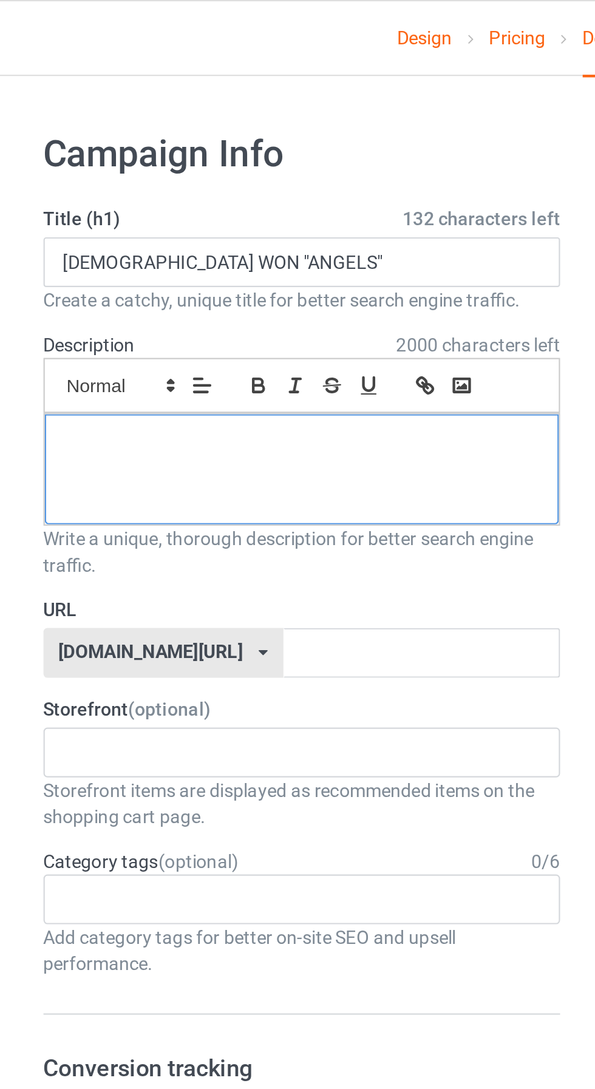
click at [262, 225] on div at bounding box center [198, 217] width 238 height 51
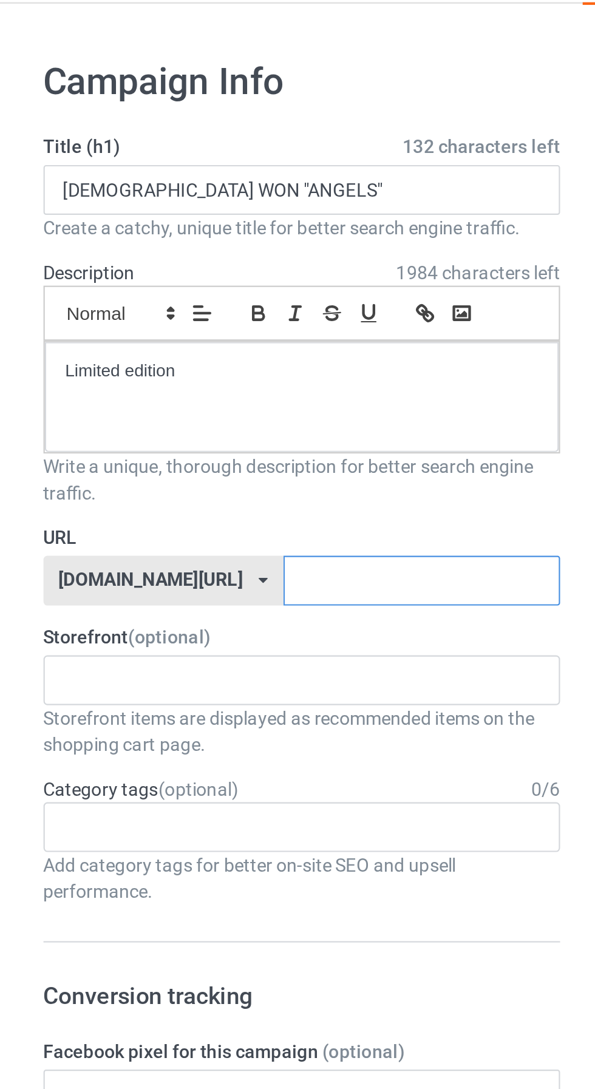
click at [247, 303] on input "text" at bounding box center [253, 302] width 128 height 23
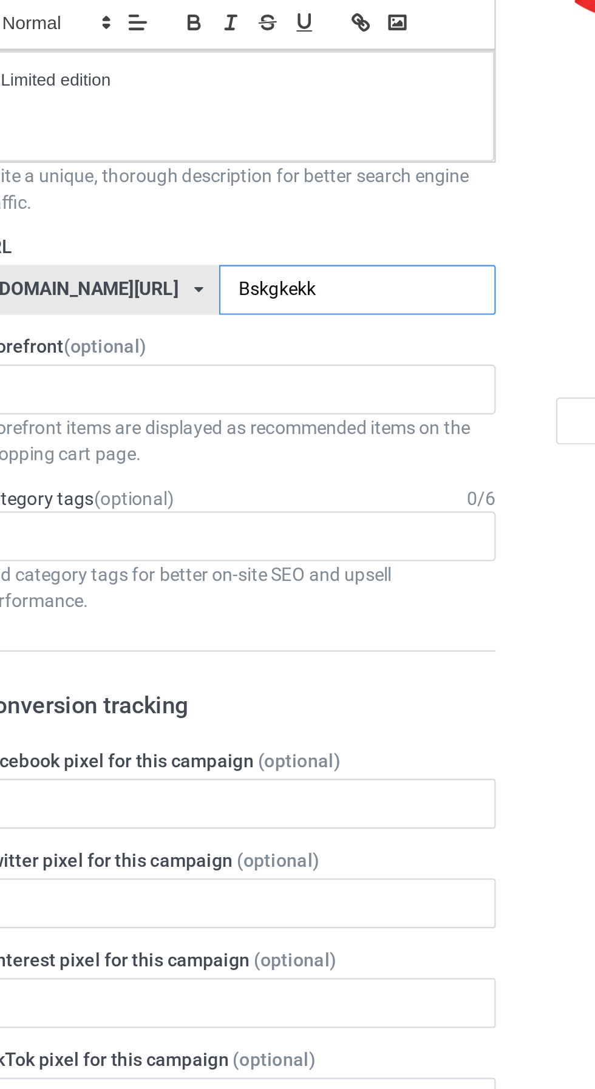
type input "Bskgkekk"
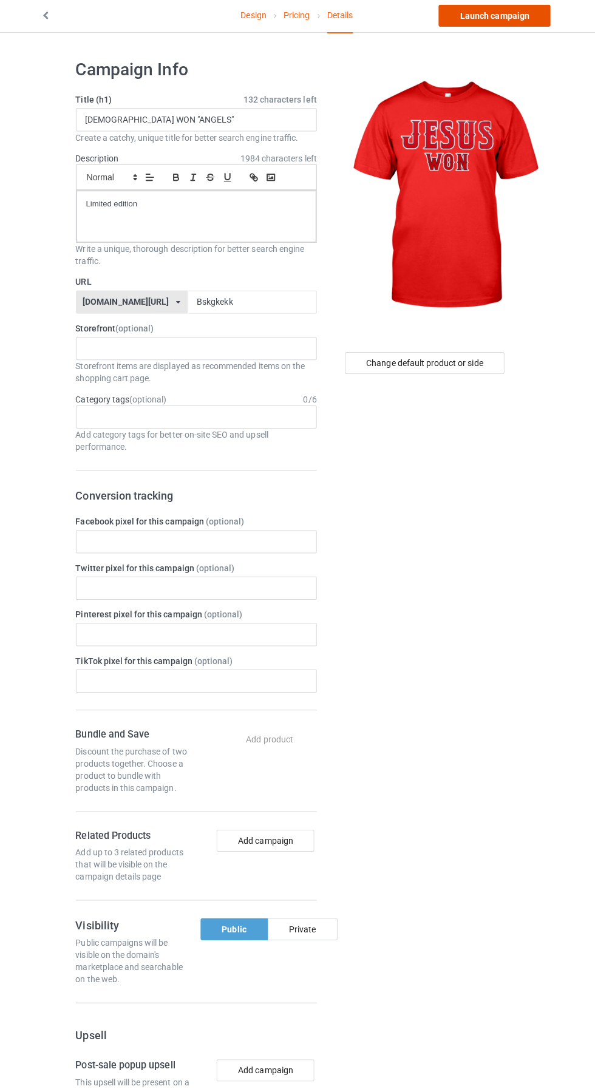
click at [510, 18] on link "Launch campaign" at bounding box center [493, 18] width 111 height 22
